Goal: Task Accomplishment & Management: Complete application form

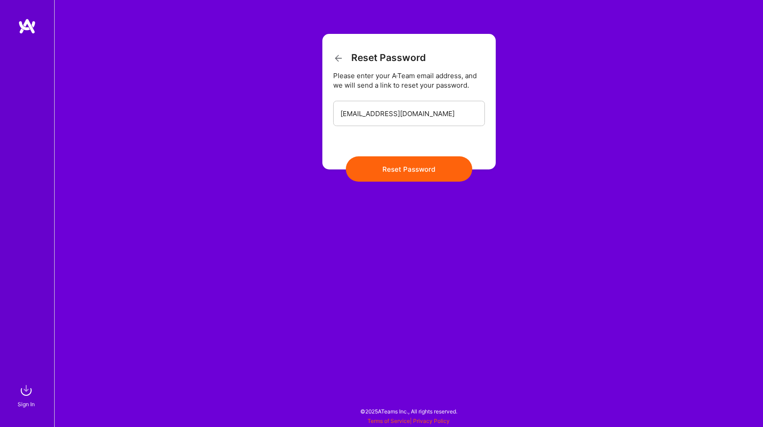
type input "[EMAIL_ADDRESS][DOMAIN_NAME]"
click at [346, 156] on button "Reset Password" at bounding box center [409, 168] width 126 height 25
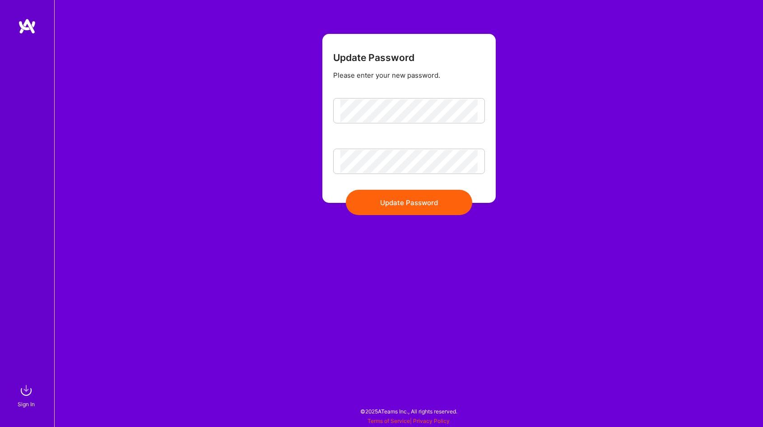
click at [397, 202] on button "Update Password" at bounding box center [409, 202] width 126 height 25
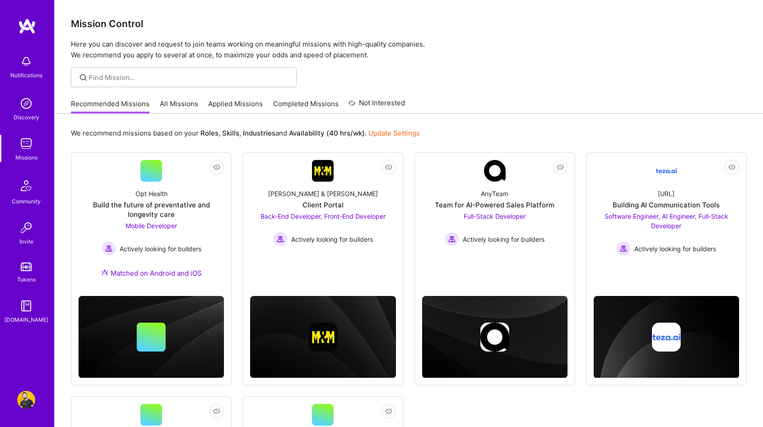
click at [185, 106] on link "All Missions" at bounding box center [179, 106] width 38 height 15
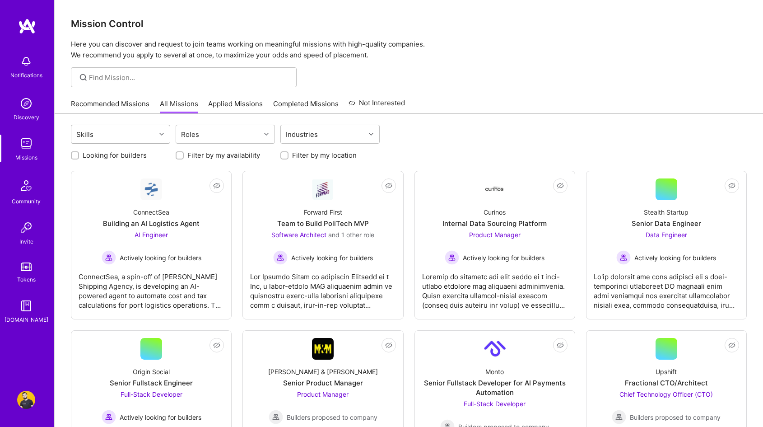
click at [109, 130] on div "Skills" at bounding box center [113, 134] width 84 height 18
type input "node"
click at [97, 159] on div "Node.js" at bounding box center [120, 157] width 89 height 9
checkbox input "true"
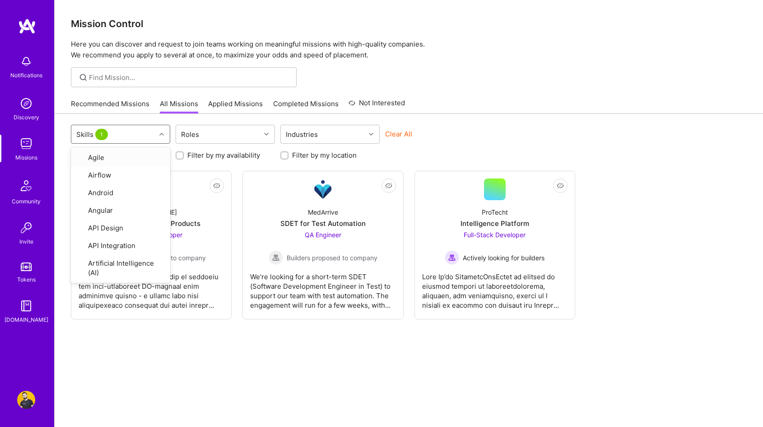
click at [530, 97] on div "Recommended Missions All Missions Applied Missions Completed Missions Not Inter…" at bounding box center [409, 103] width 676 height 19
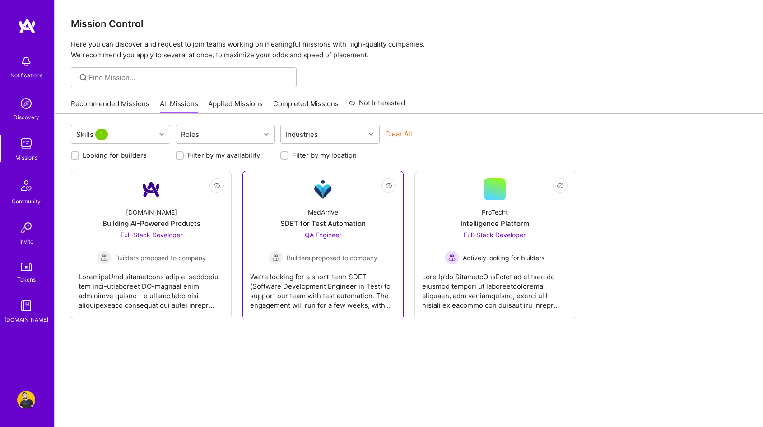
click at [376, 211] on div "MedArrive SDET for Test Automation QA Engineer Builders proposed to company" at bounding box center [322, 232] width 145 height 65
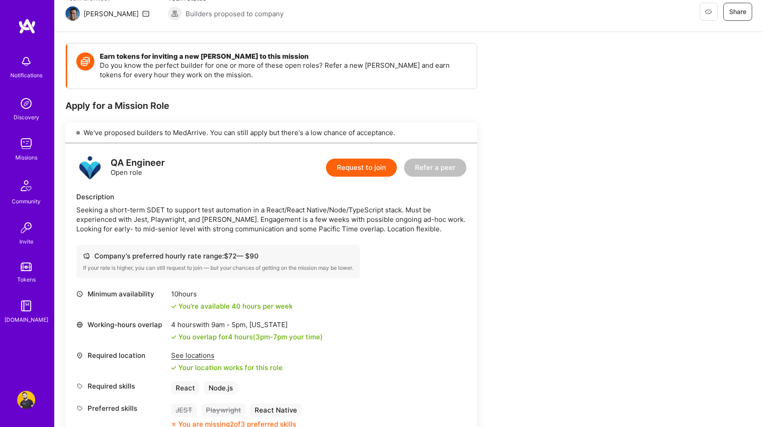
scroll to position [135, 0]
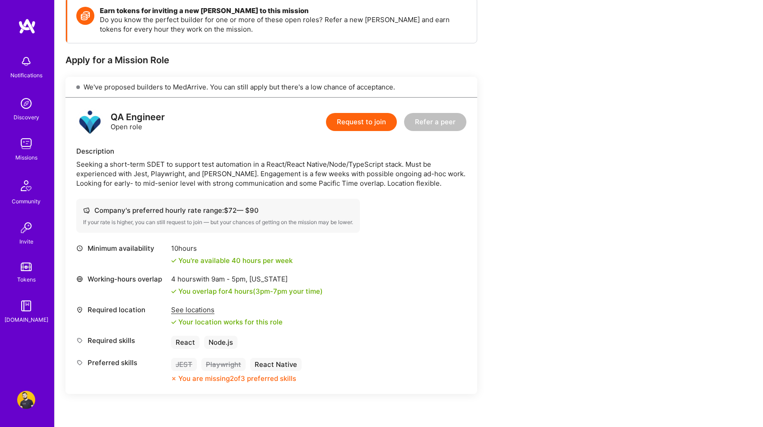
click at [173, 172] on div "Seeking a short-term SDET to support test automation in a React/React Native/No…" at bounding box center [271, 173] width 390 height 28
click at [216, 170] on div "Seeking a short-term SDET to support test automation in a React/React Native/No…" at bounding box center [271, 173] width 390 height 28
click at [211, 170] on div "Seeking a short-term SDET to support test automation in a React/React Native/No…" at bounding box center [271, 173] width 390 height 28
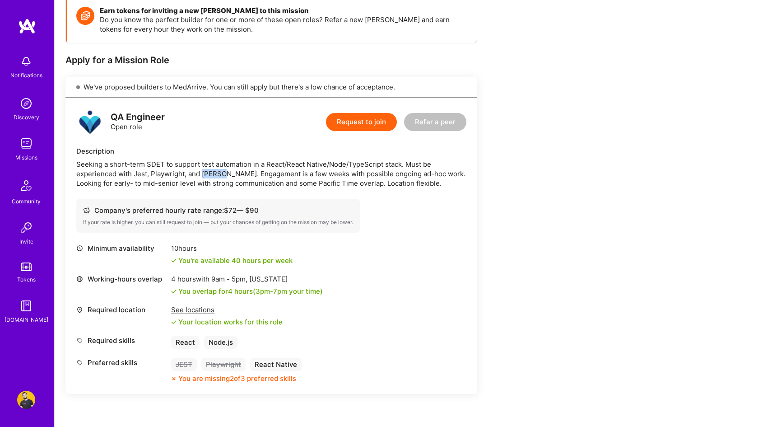
click at [211, 170] on div "Seeking a short-term SDET to support test automation in a React/React Native/No…" at bounding box center [271, 173] width 390 height 28
click at [211, 168] on div "Seeking a short-term SDET to support test automation in a React/React Native/No…" at bounding box center [271, 173] width 390 height 28
click at [213, 173] on div "Seeking a short-term SDET to support test automation in a React/React Native/No…" at bounding box center [271, 173] width 390 height 28
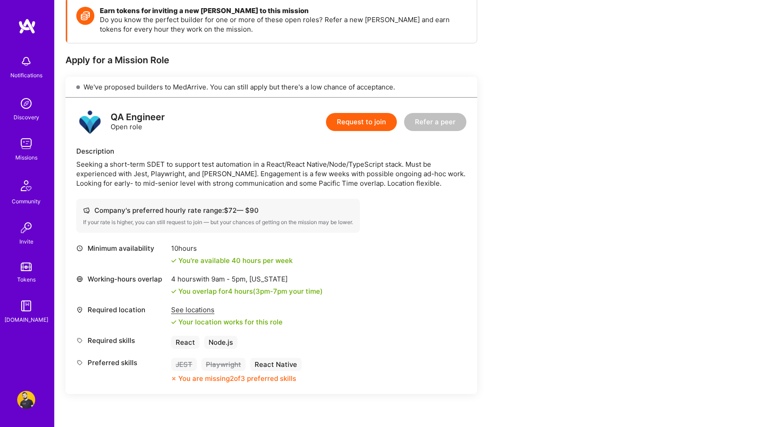
click at [253, 168] on div "Seeking a short-term SDET to support test automation in a React/React Native/No…" at bounding box center [271, 173] width 390 height 28
click at [237, 164] on div "Seeking a short-term SDET to support test automation in a React/React Native/No…" at bounding box center [271, 173] width 390 height 28
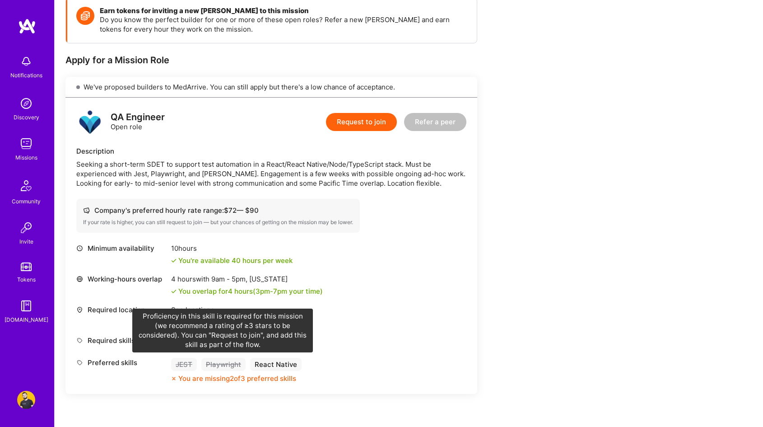
click at [229, 366] on div "Playwright" at bounding box center [223, 364] width 44 height 13
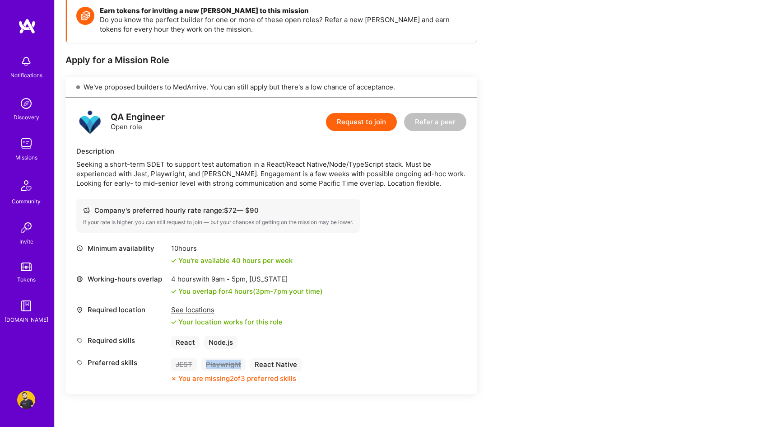
click at [229, 366] on div "Playwright" at bounding box center [223, 364] width 44 height 13
click at [284, 326] on div "Minimum availability 10 hours You're available 40 hours per week Working-hours …" at bounding box center [271, 313] width 390 height 140
click at [204, 308] on div "See locations" at bounding box center [227, 309] width 112 height 9
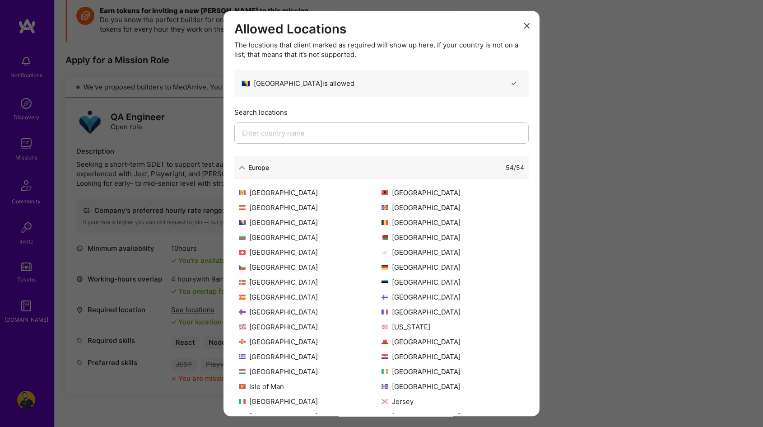
click at [524, 30] on button "modal" at bounding box center [527, 25] width 11 height 15
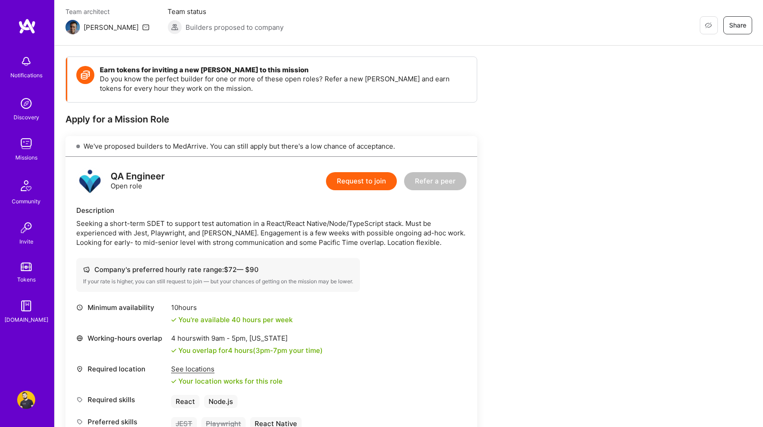
scroll to position [0, 0]
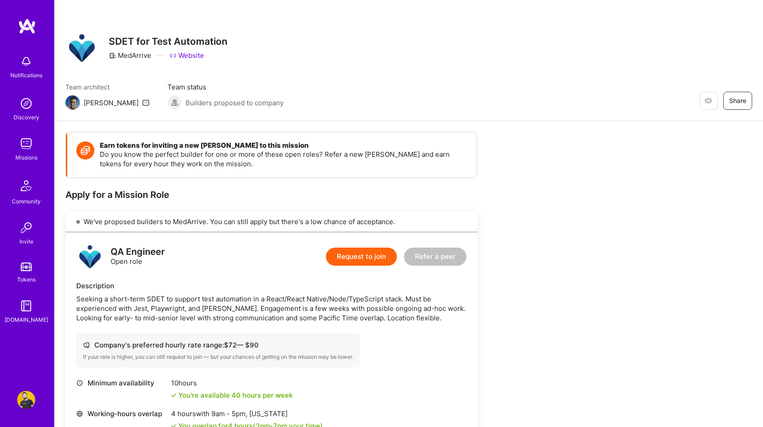
click at [271, 220] on div "We've proposed builders to MedArrive. You can still apply but there's a low cha…" at bounding box center [271, 221] width 412 height 21
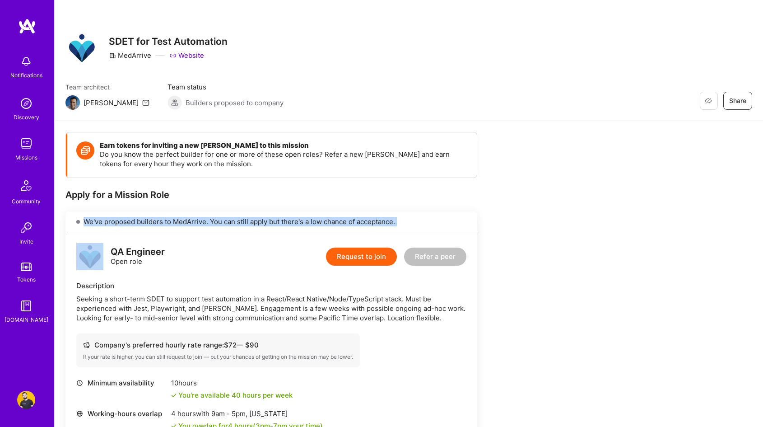
click at [271, 220] on div "We've proposed builders to MedArrive. You can still apply but there's a low cha…" at bounding box center [271, 221] width 412 height 21
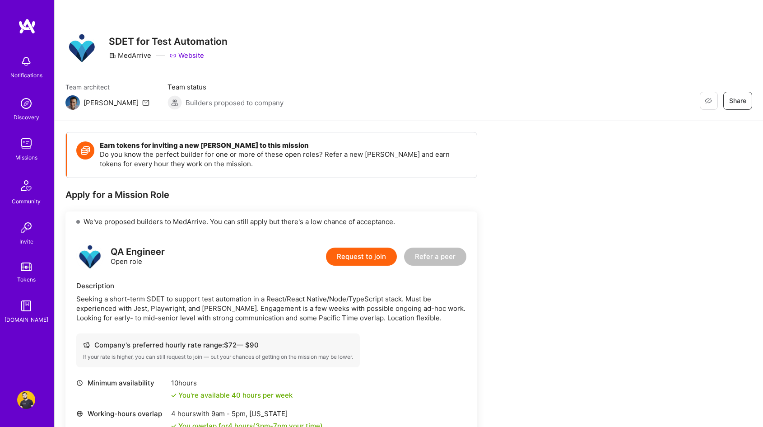
click at [262, 192] on div "Apply for a Mission Role" at bounding box center [271, 195] width 412 height 12
click at [25, 400] on img at bounding box center [26, 400] width 18 height 18
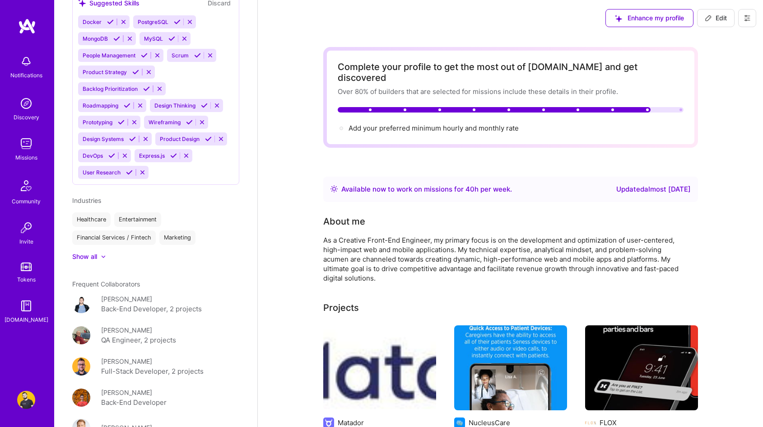
scroll to position [720, 0]
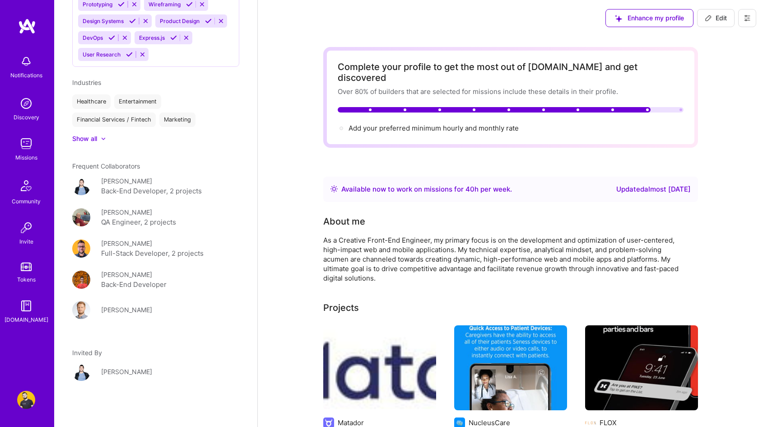
click at [122, 305] on div "[PERSON_NAME]" at bounding box center [126, 309] width 51 height 9
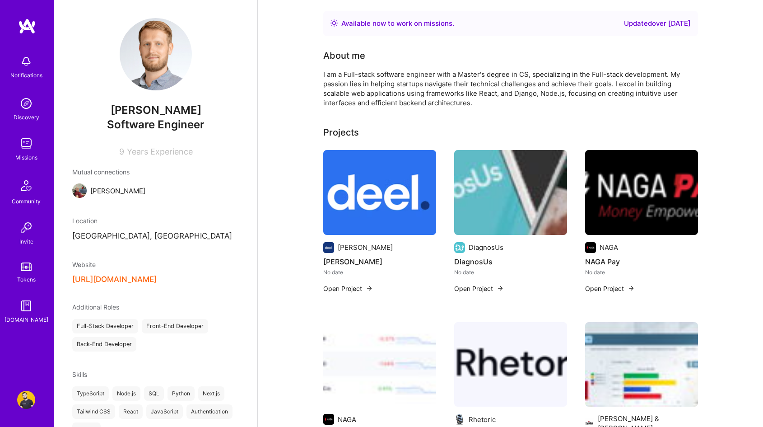
scroll to position [318, 0]
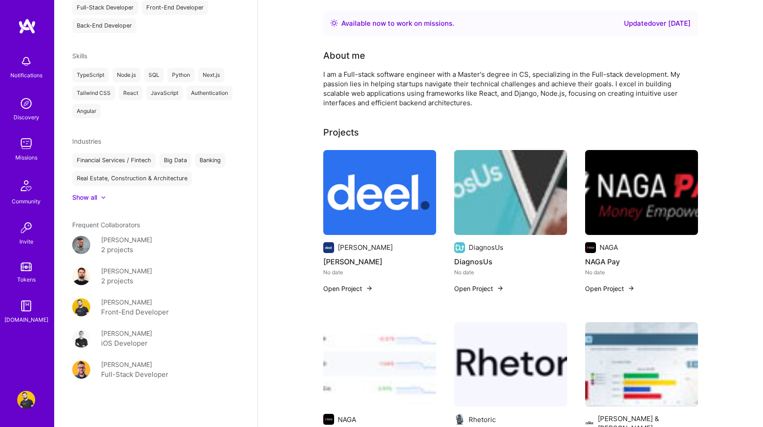
click at [130, 238] on div "[PERSON_NAME]" at bounding box center [126, 239] width 51 height 9
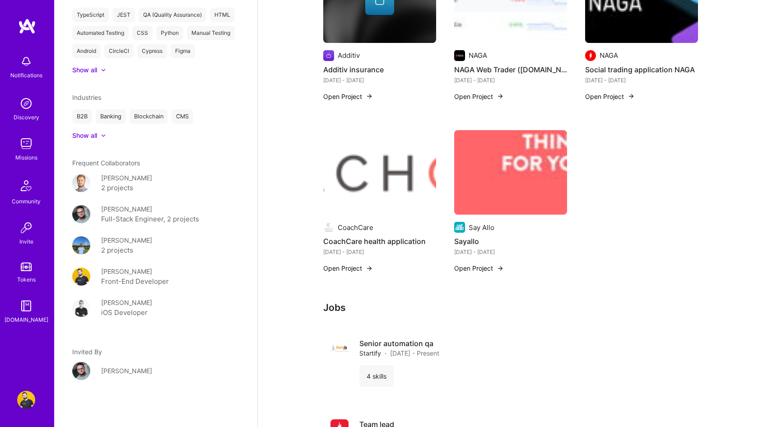
scroll to position [306, 0]
click at [134, 301] on div "[PERSON_NAME]" at bounding box center [126, 302] width 51 height 9
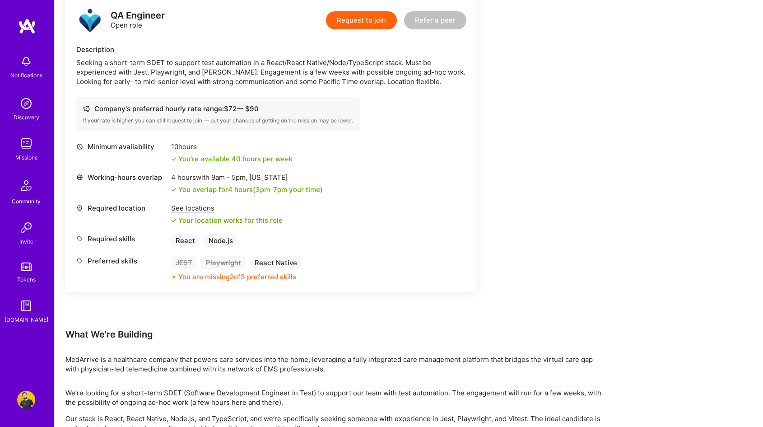
scroll to position [295, 0]
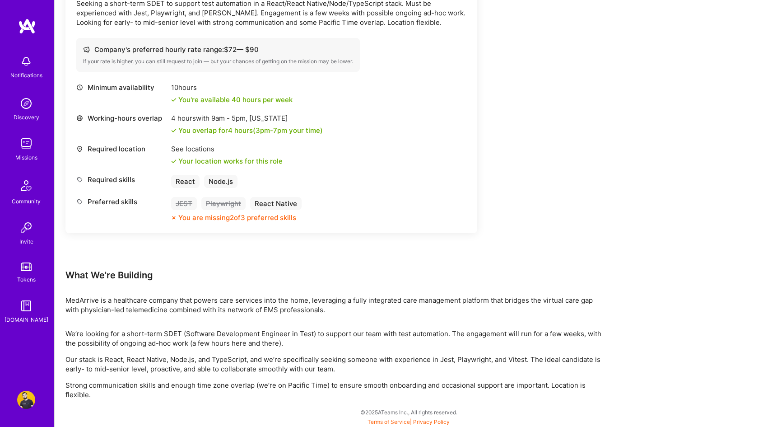
click at [291, 304] on div "MedArrive is a healthcare company that powers care services into the home, leve…" at bounding box center [336, 304] width 542 height 19
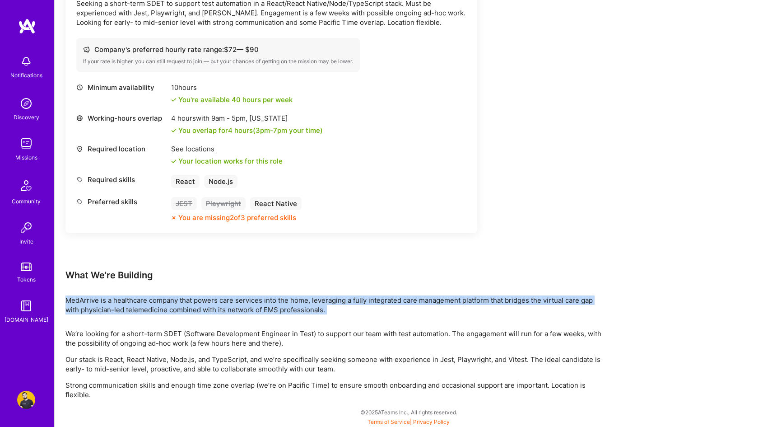
click at [291, 304] on div "MedArrive is a healthcare company that powers care services into the home, leve…" at bounding box center [336, 304] width 542 height 19
click at [298, 288] on div "Earn tokens for inviting a new [PERSON_NAME] to this mission Do you know the pe…" at bounding box center [336, 117] width 542 height 563
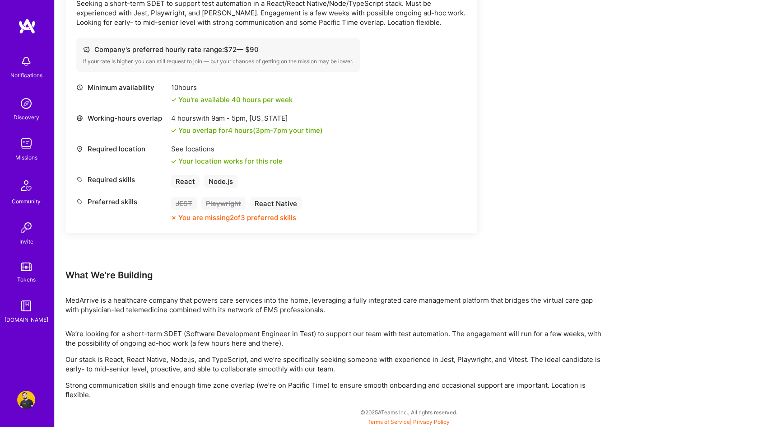
scroll to position [131, 0]
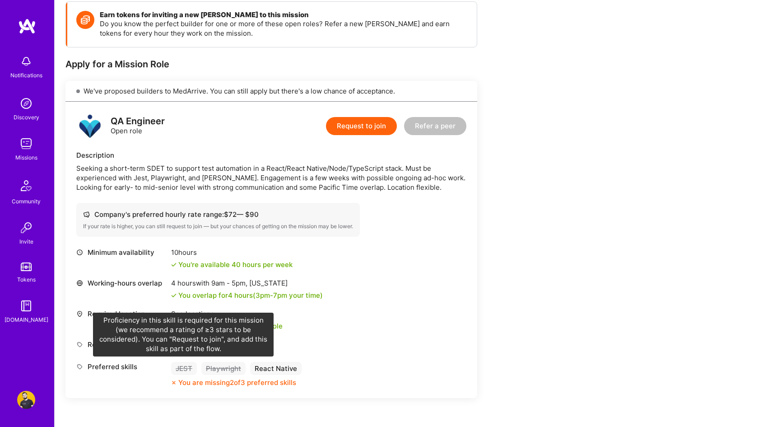
click at [179, 366] on div "JEST" at bounding box center [184, 368] width 26 height 13
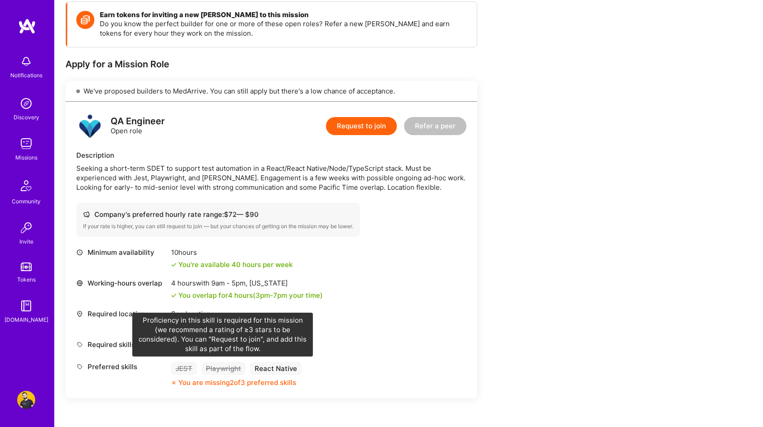
click at [219, 365] on div "Playwright" at bounding box center [223, 368] width 44 height 13
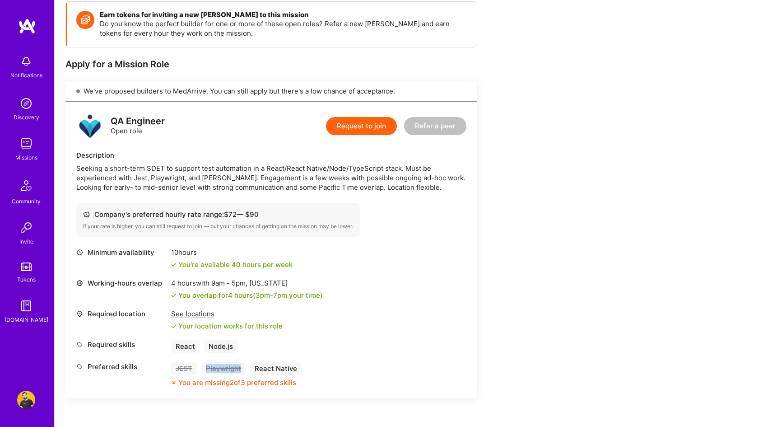
click at [219, 365] on div "Playwright" at bounding box center [223, 368] width 44 height 13
click at [248, 238] on div "QA Engineer Open role Request to join Refer a peer Description Seeking a short-…" at bounding box center [271, 250] width 412 height 296
drag, startPoint x: 330, startPoint y: 186, endPoint x: 291, endPoint y: 186, distance: 38.9
click at [291, 186] on div "Seeking a short-term SDET to support test automation in a React/React Native/No…" at bounding box center [271, 178] width 390 height 28
copy div "Pacific Time"
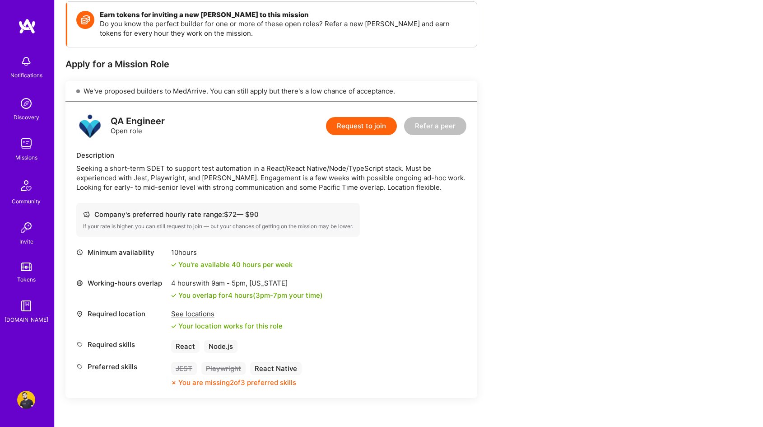
click at [260, 186] on div "Seeking a short-term SDET to support test automation in a React/React Native/No…" at bounding box center [271, 178] width 390 height 28
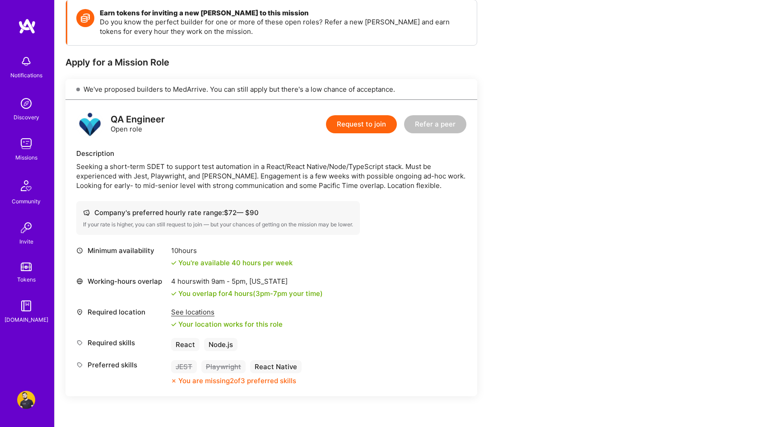
scroll to position [88, 0]
